Goal: Navigation & Orientation: Find specific page/section

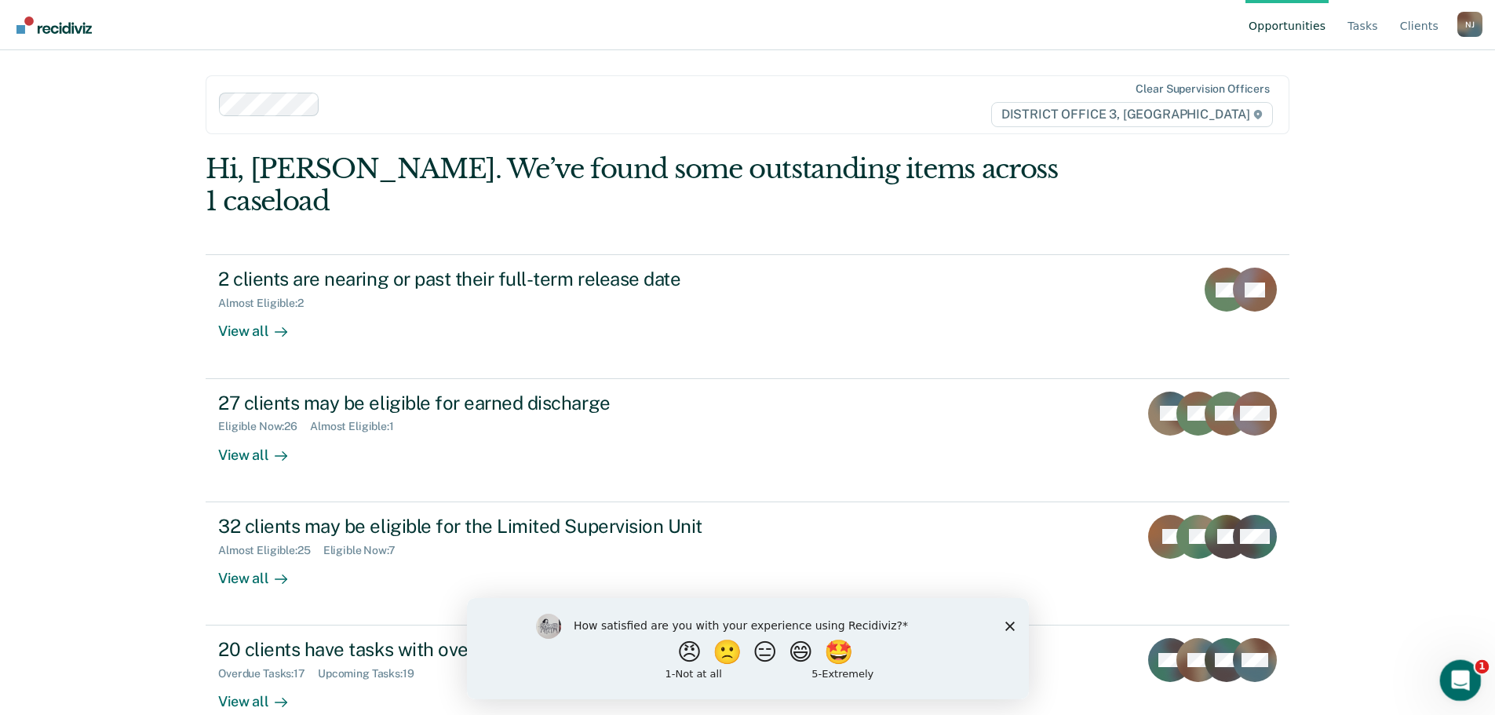
click at [1456, 691] on div "Open Intercom Messenger" at bounding box center [1458, 678] width 52 height 52
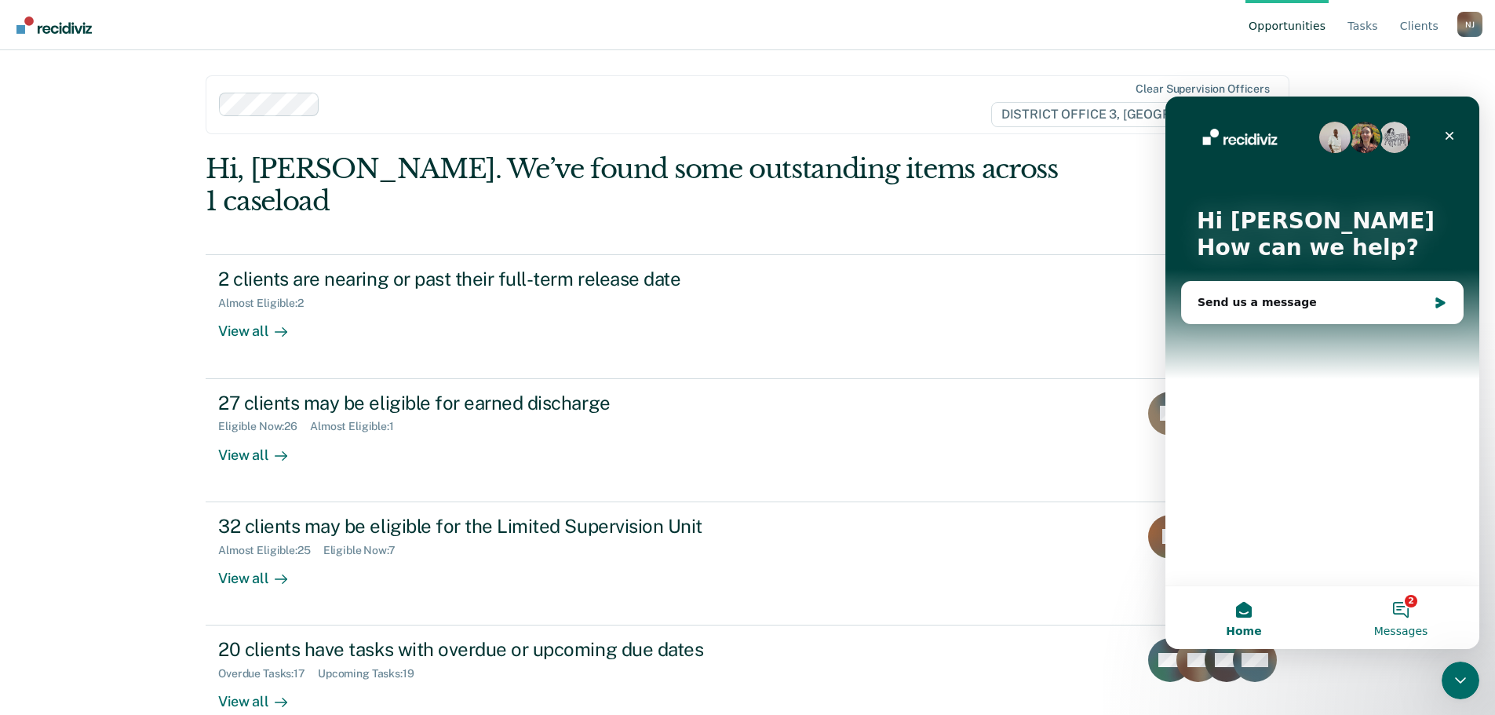
click at [1402, 612] on button "2 Messages" at bounding box center [1400, 617] width 157 height 63
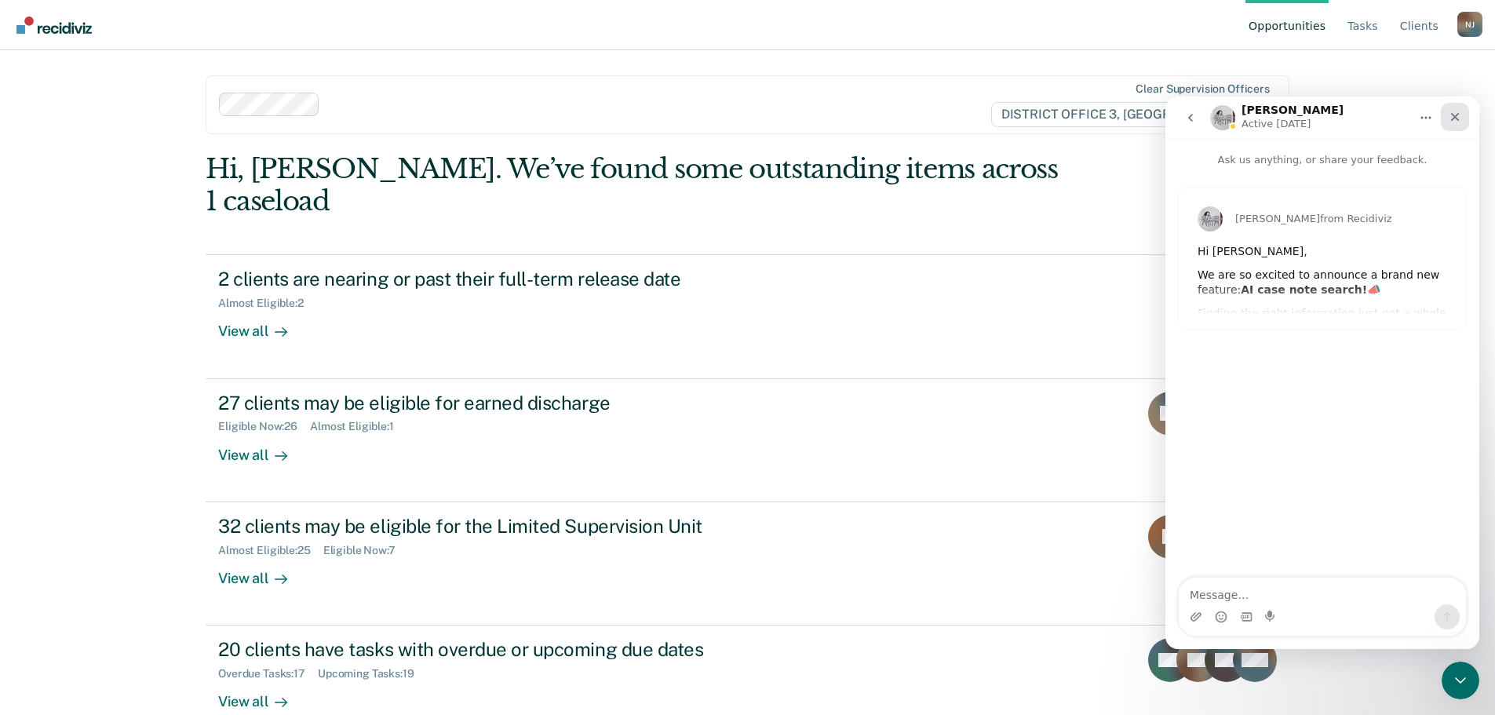
click at [1456, 119] on icon "Close" at bounding box center [1455, 117] width 9 height 9
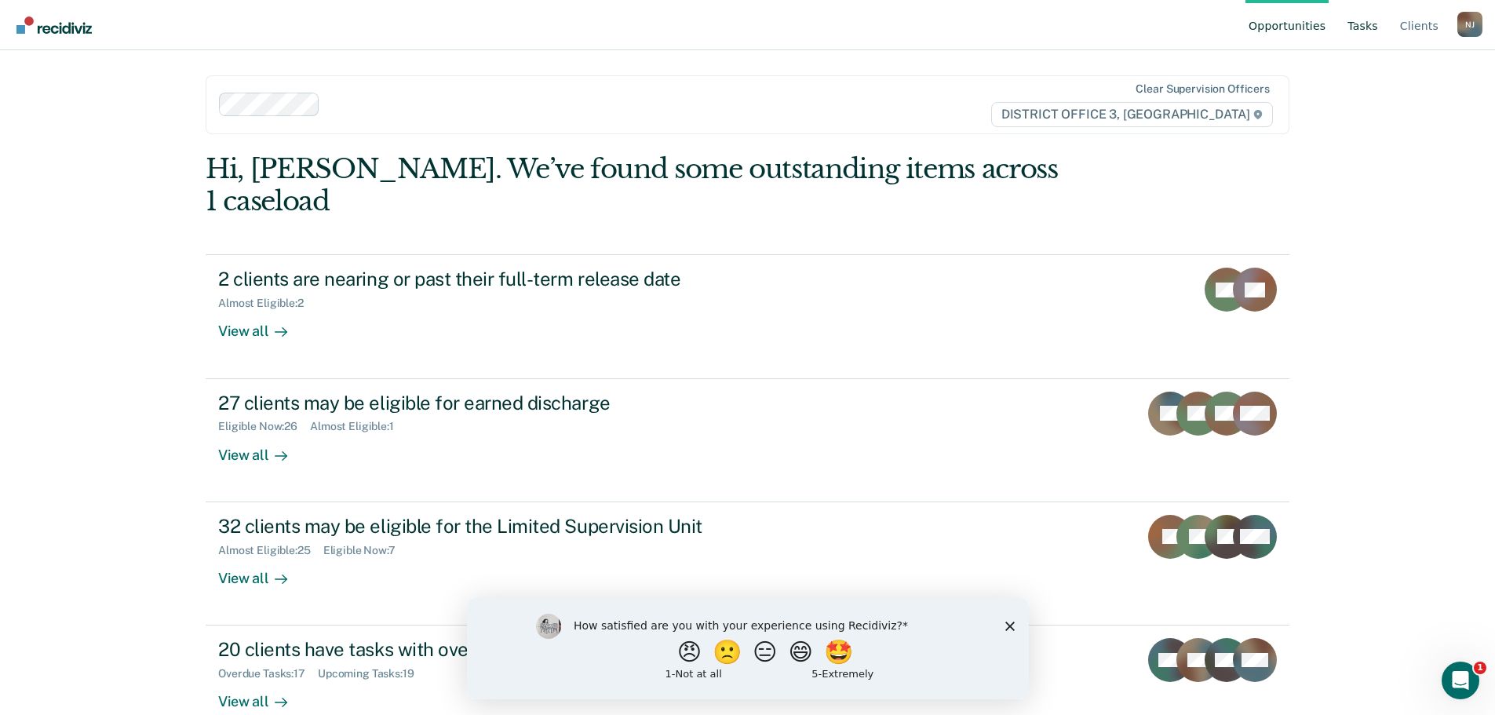
click at [1368, 31] on link "Tasks" at bounding box center [1362, 25] width 37 height 50
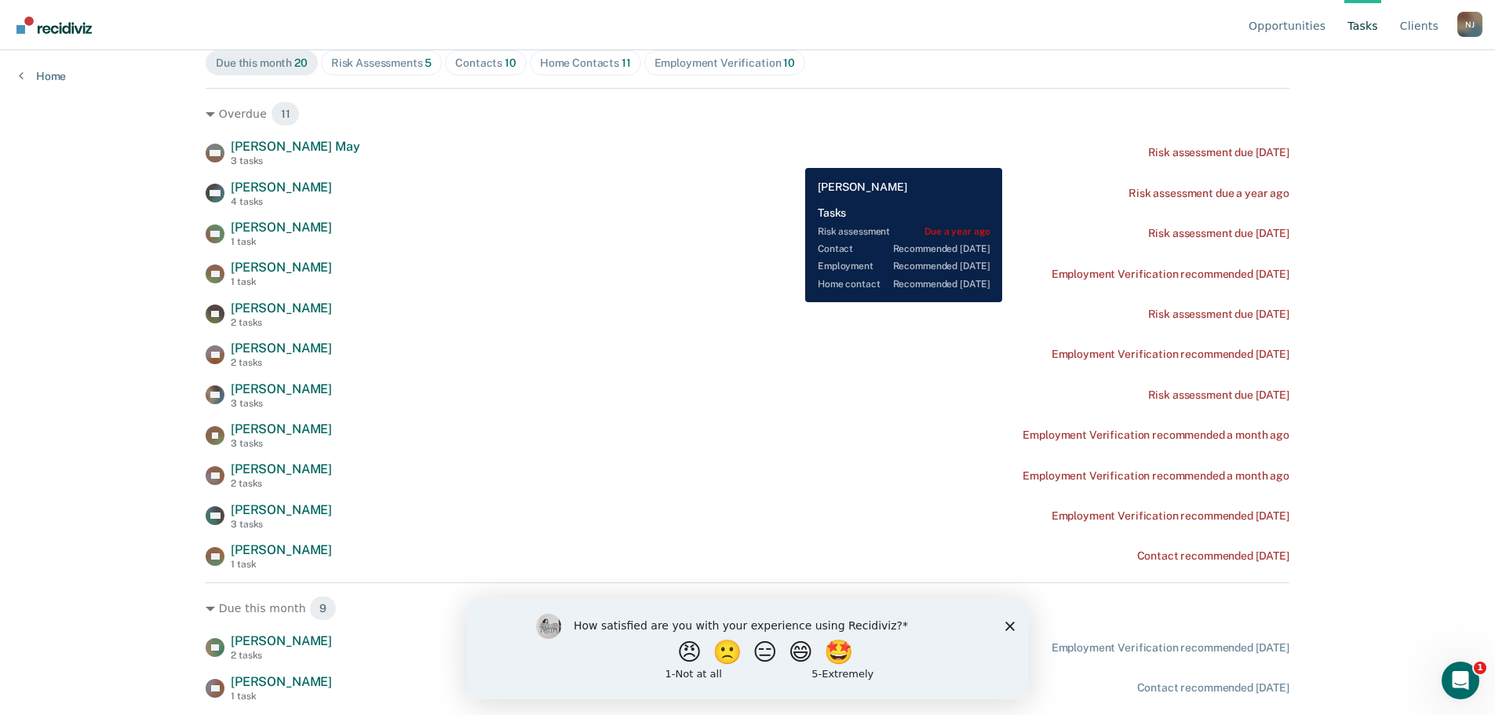
scroll to position [157, 0]
